Goal: Transaction & Acquisition: Purchase product/service

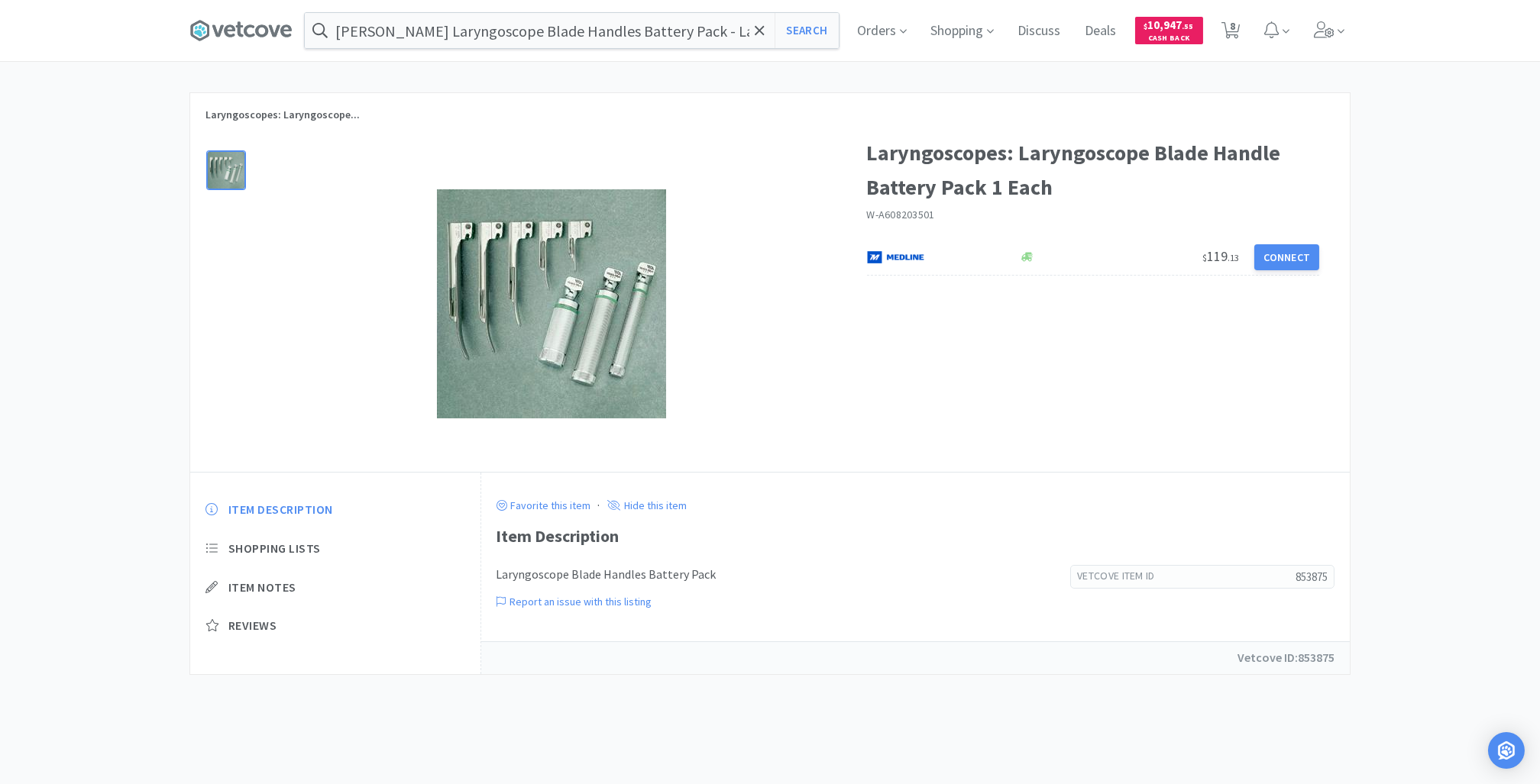
click at [806, 153] on div at bounding box center [551, 304] width 570 height 305
click at [763, 32] on span at bounding box center [759, 30] width 18 height 32
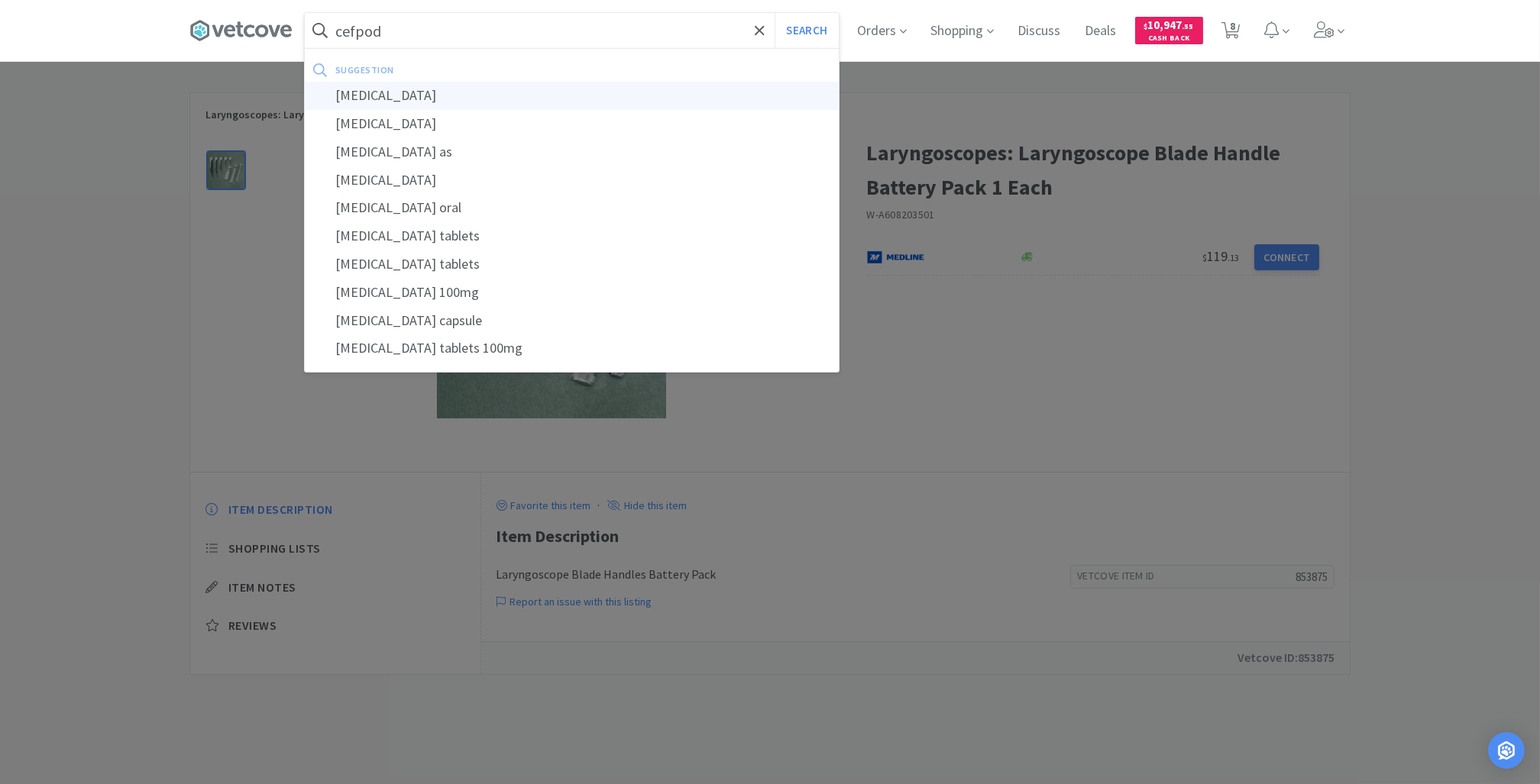
click at [545, 101] on div "[MEDICAL_DATA]" at bounding box center [571, 96] width 533 height 29
type input "[MEDICAL_DATA]"
select select "1"
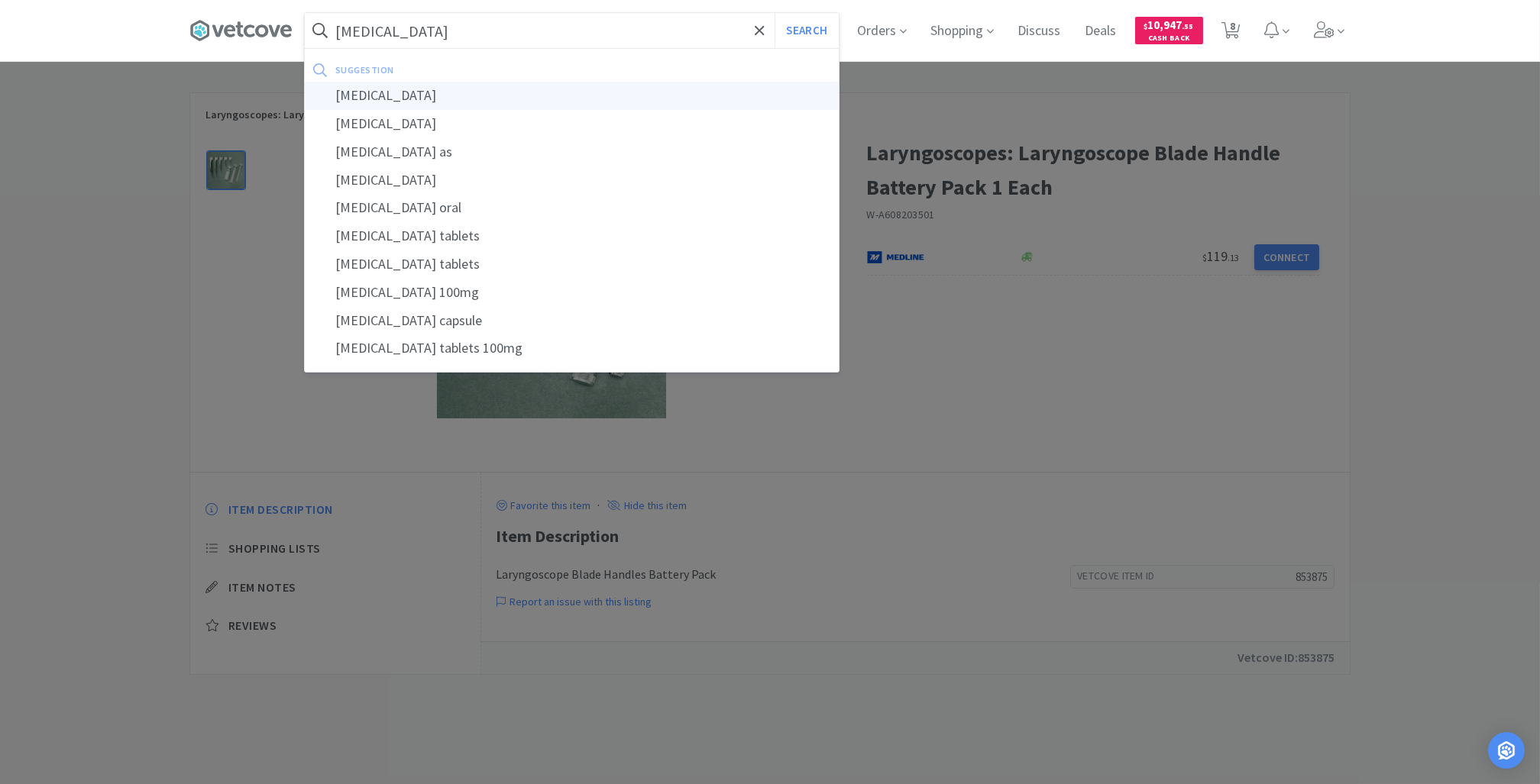
select select "1"
select select "4"
select select "3"
select select "1"
